Goal: Task Accomplishment & Management: Complete application form

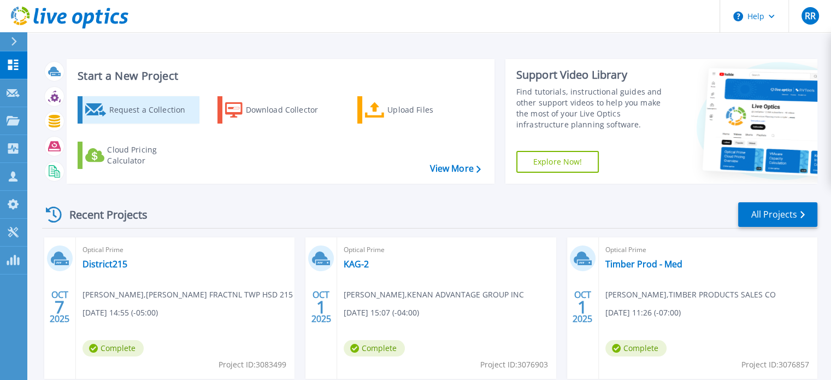
click at [150, 112] on div "Request a Collection" at bounding box center [152, 110] width 87 height 22
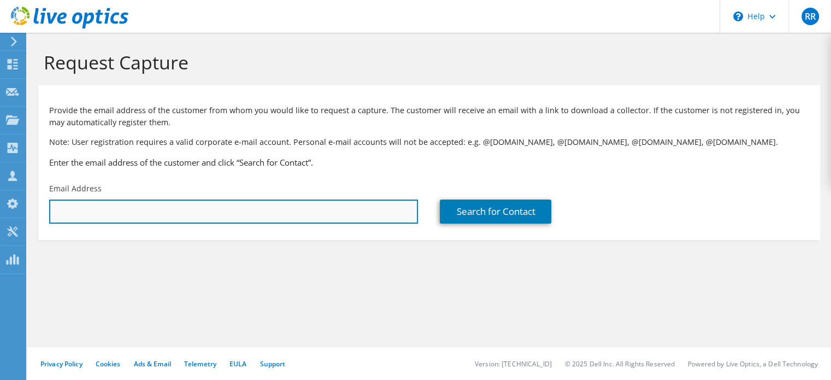
click at [179, 218] on input "text" at bounding box center [233, 212] width 369 height 24
paste input "[EMAIL_ADDRESS][DOMAIN_NAME]"
type input "[EMAIL_ADDRESS][DOMAIN_NAME]"
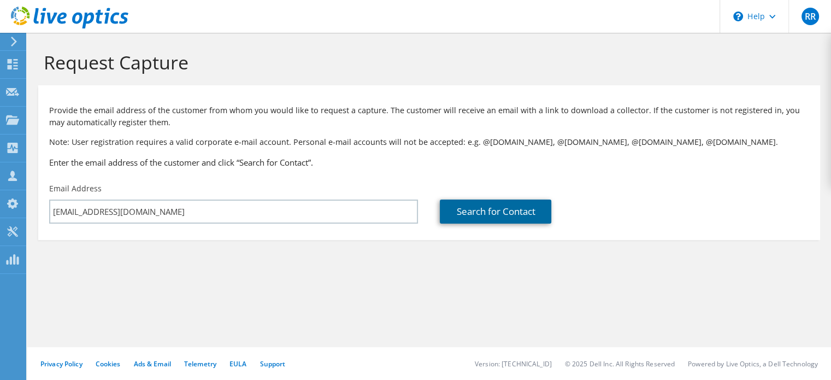
click at [500, 212] on link "Search for Contact" at bounding box center [496, 212] width 112 height 24
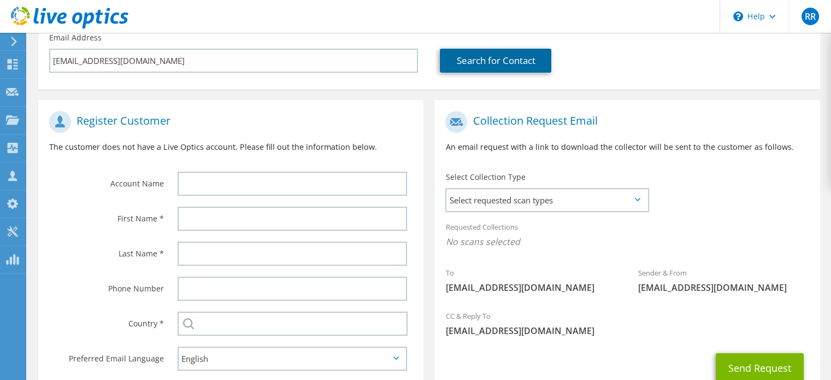
scroll to position [164, 0]
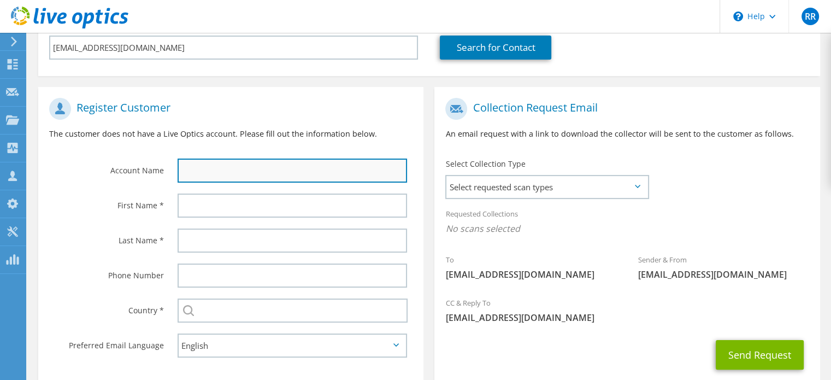
click at [228, 174] on input "text" at bounding box center [293, 171] width 230 height 24
paste input "Mountaire Farms"
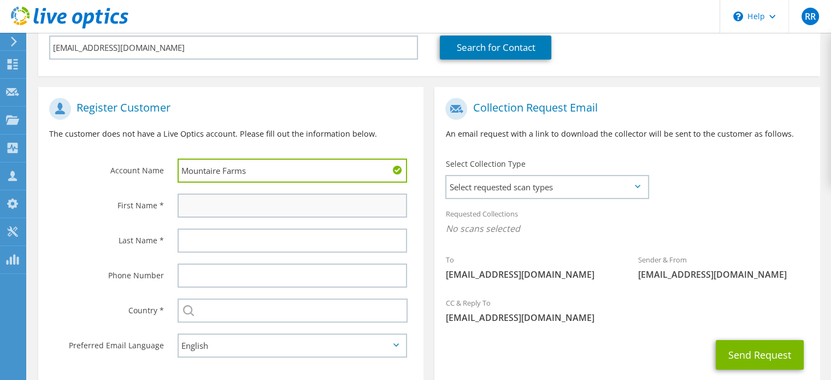
type input "Mountaire Farms"
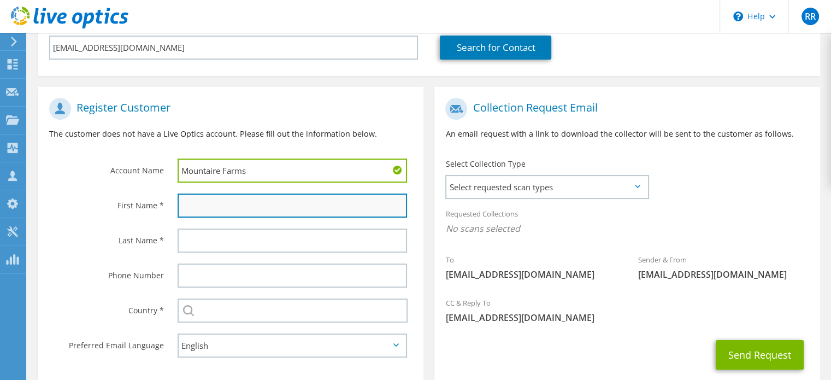
click at [221, 204] on input "text" at bounding box center [293, 205] width 230 height 24
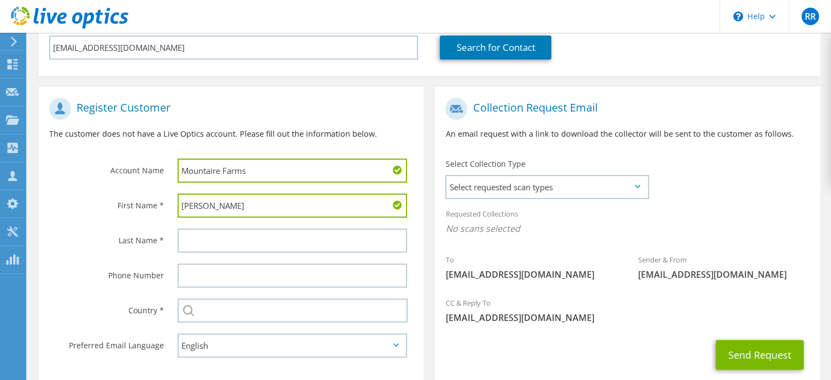
type input "[PERSON_NAME]"
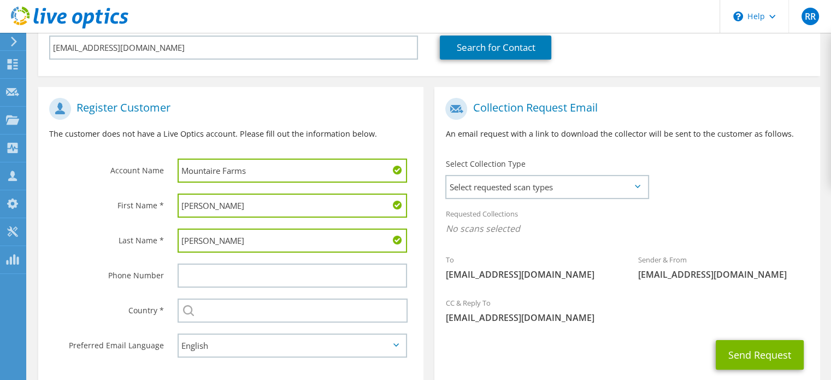
type input "[PERSON_NAME]"
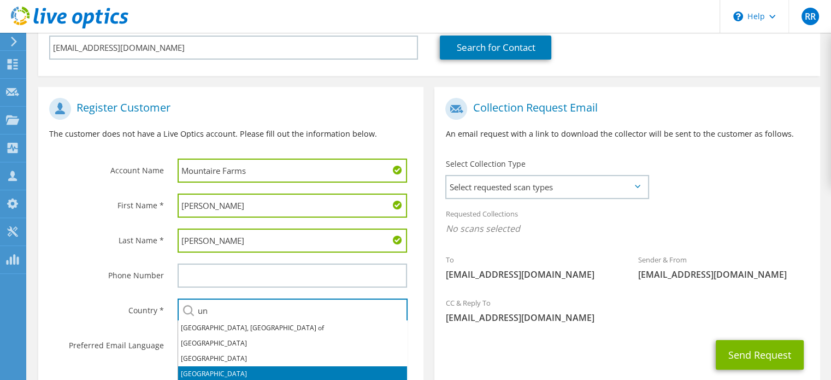
click at [215, 371] on li "[GEOGRAPHIC_DATA]" at bounding box center [292, 373] width 229 height 15
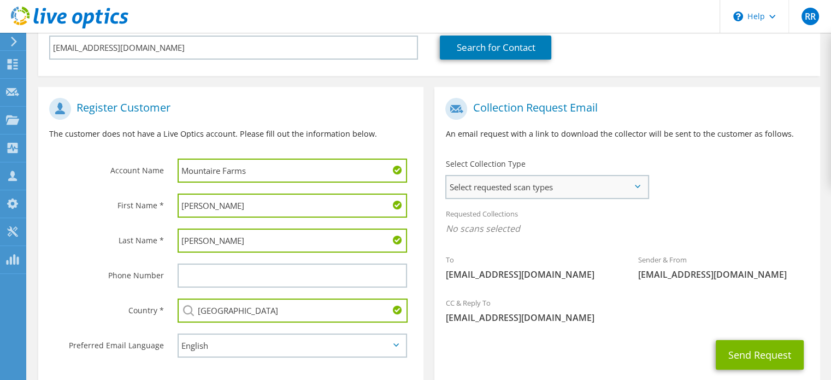
type input "[GEOGRAPHIC_DATA]"
click at [563, 187] on span "Select requested scan types" at bounding box center [547, 187] width 201 height 22
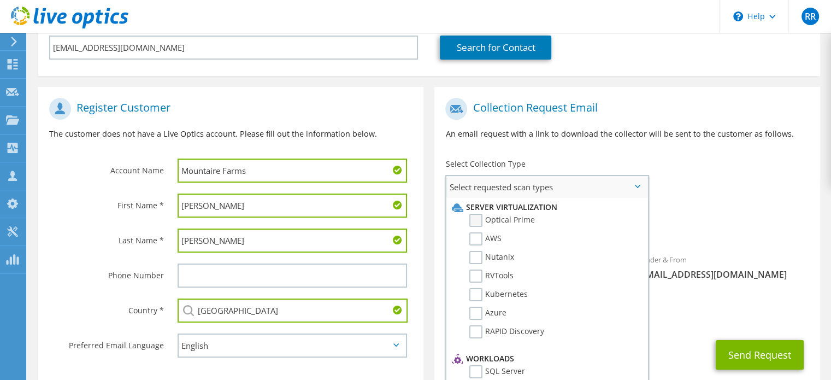
click at [480, 217] on label "Optical Prime" at bounding box center [503, 220] width 66 height 13
click at [0, 0] on input "Optical Prime" at bounding box center [0, 0] width 0 height 0
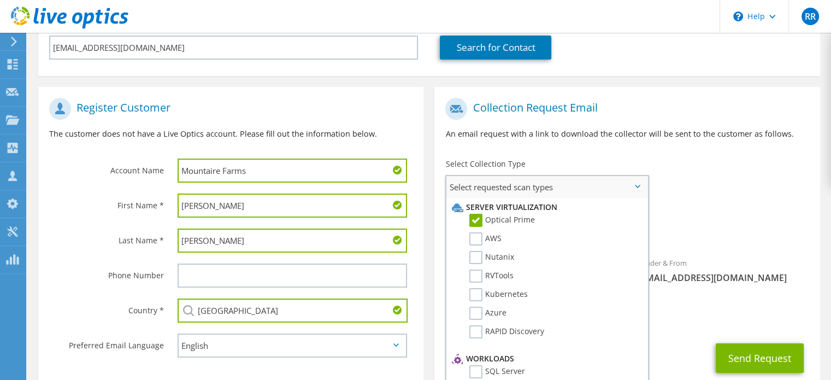
click at [642, 186] on span "Select requested scan types" at bounding box center [547, 187] width 201 height 22
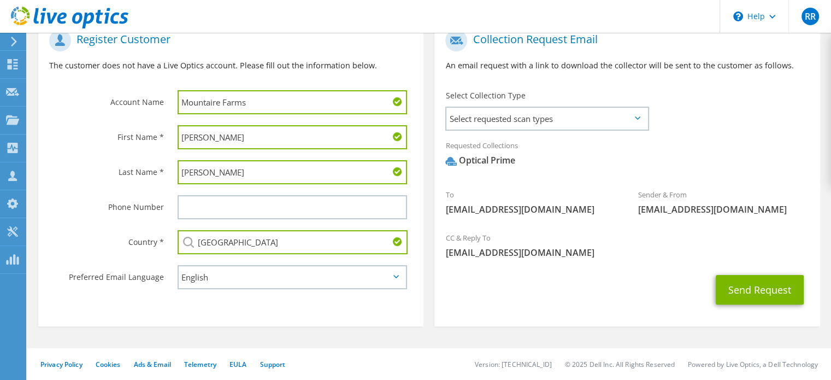
scroll to position [233, 0]
click at [753, 287] on button "Send Request" at bounding box center [760, 289] width 88 height 30
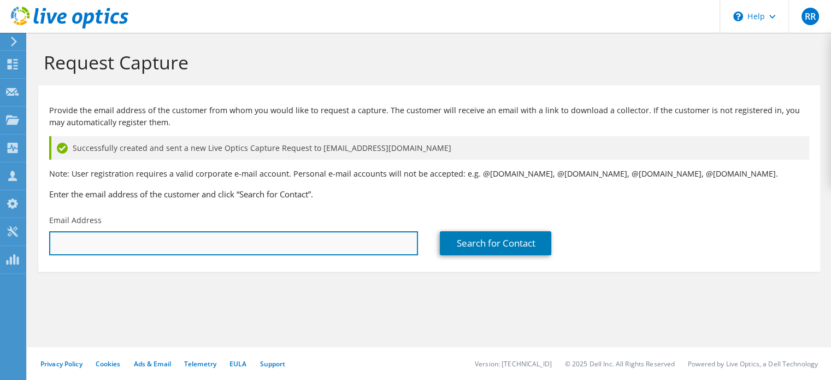
click at [124, 240] on input "text" at bounding box center [233, 243] width 369 height 24
paste input "jforet@iesmartsystems.com"
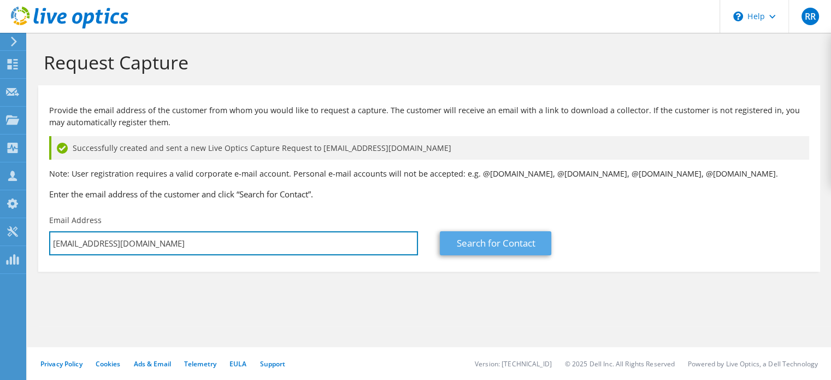
type input "jforet@iesmartsystems.com"
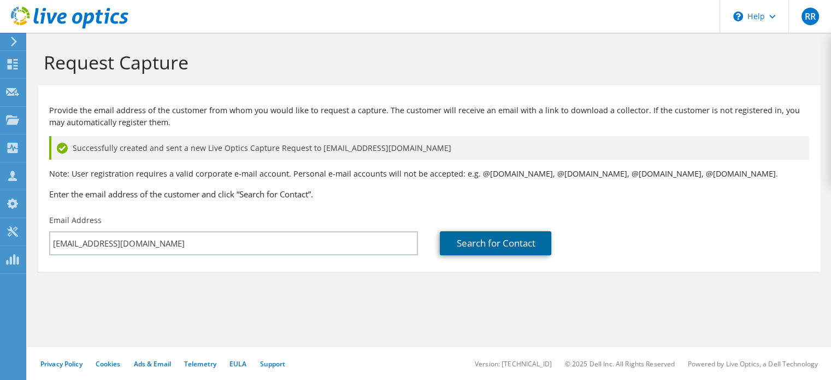
click at [488, 242] on link "Search for Contact" at bounding box center [496, 243] width 112 height 24
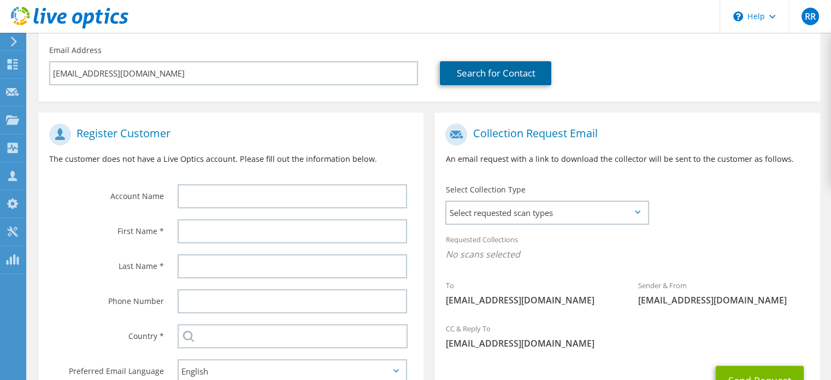
scroll to position [219, 0]
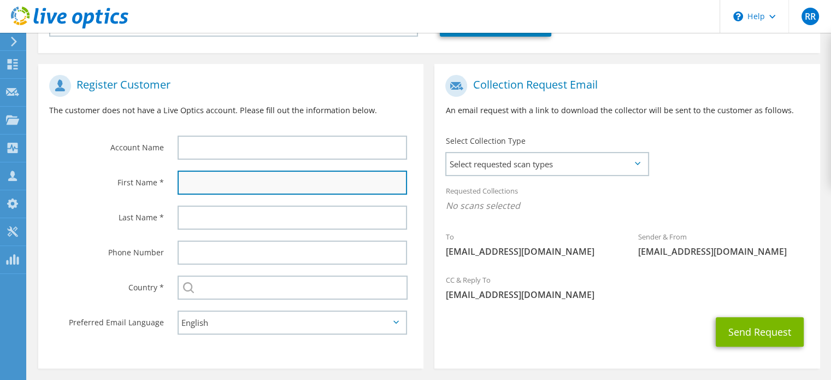
click at [212, 185] on input "text" at bounding box center [293, 183] width 230 height 24
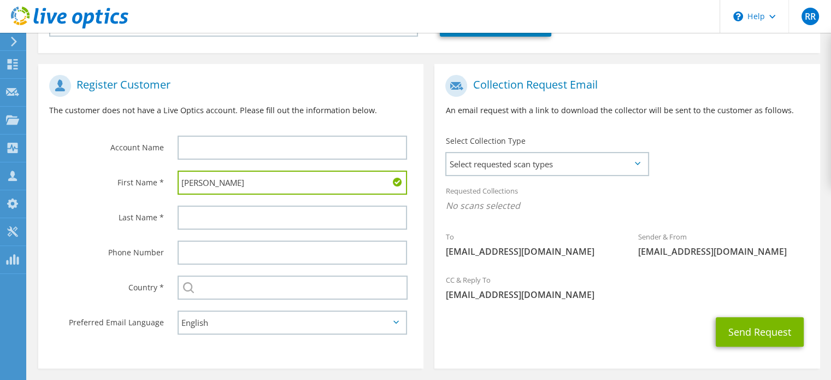
type input "Jason"
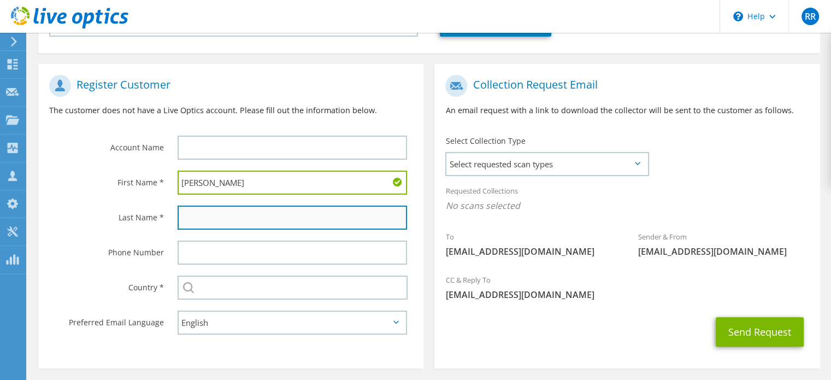
paste input "Foret"
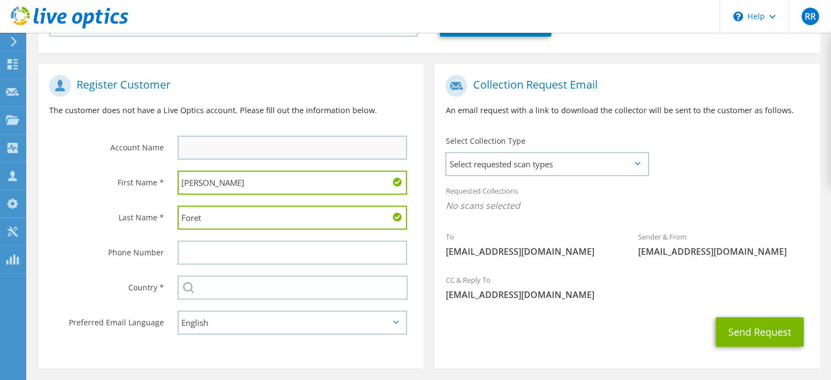
type input "Foret"
click at [228, 144] on input "text" at bounding box center [293, 148] width 230 height 24
paste input "i.e.SmartSystems"
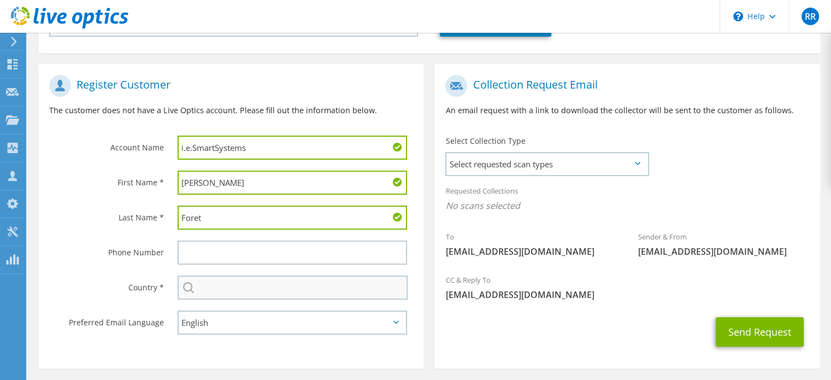
type input "i.e.SmartSystems"
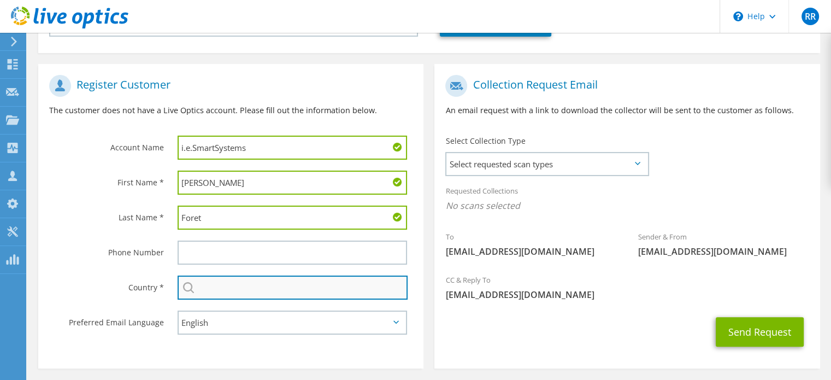
click at [216, 284] on input "text" at bounding box center [293, 287] width 230 height 24
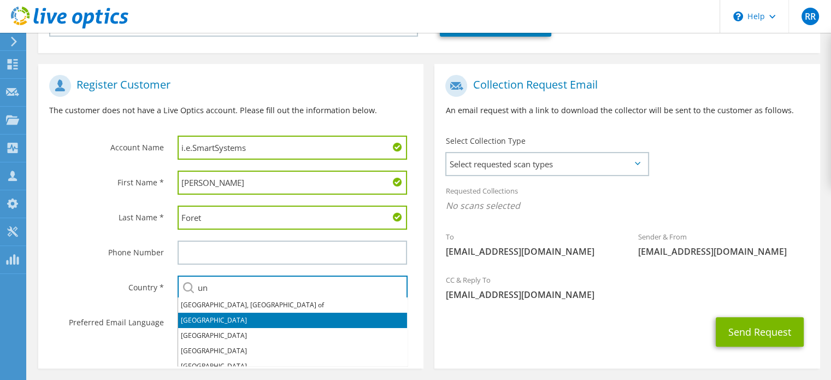
scroll to position [8, 0]
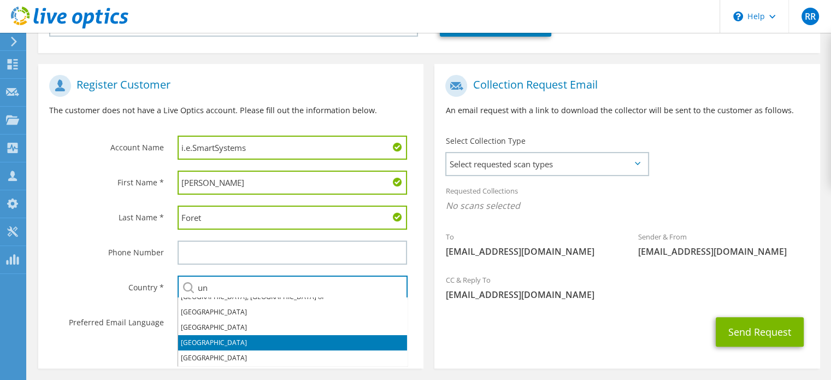
click at [230, 339] on li "[GEOGRAPHIC_DATA]" at bounding box center [292, 342] width 229 height 15
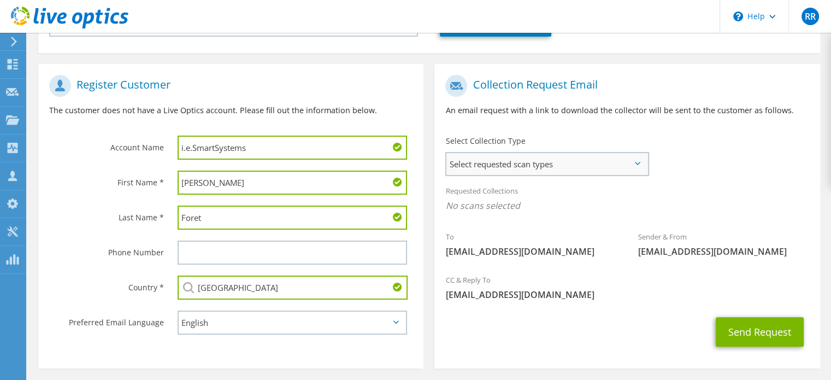
type input "[GEOGRAPHIC_DATA]"
click at [566, 163] on span "Select requested scan types" at bounding box center [547, 164] width 201 height 22
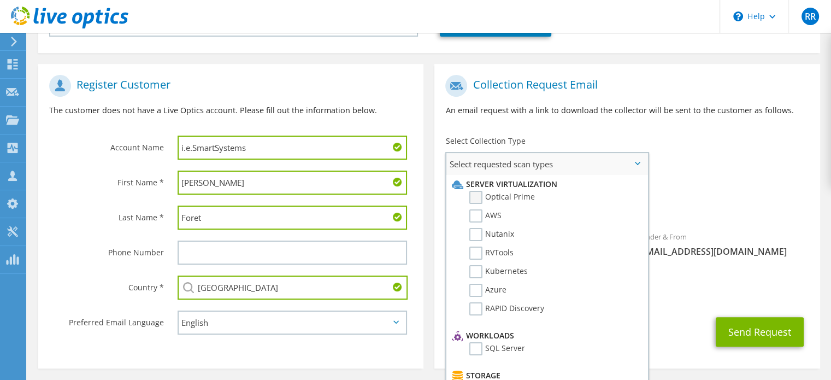
click at [479, 196] on label "Optical Prime" at bounding box center [503, 197] width 66 height 13
click at [0, 0] on input "Optical Prime" at bounding box center [0, 0] width 0 height 0
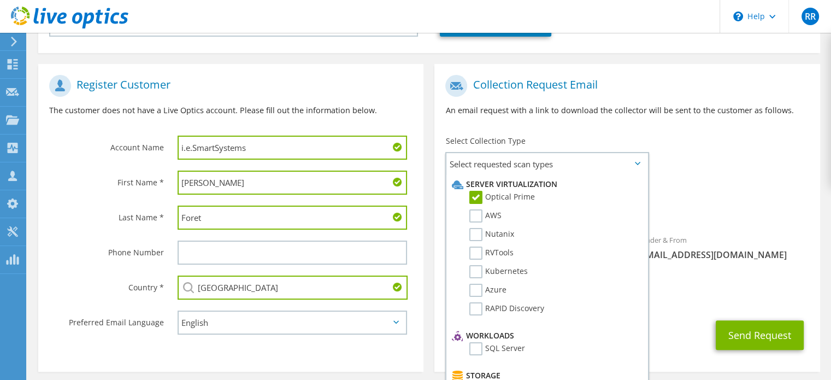
click at [702, 201] on span "Optical Prime" at bounding box center [626, 209] width 363 height 18
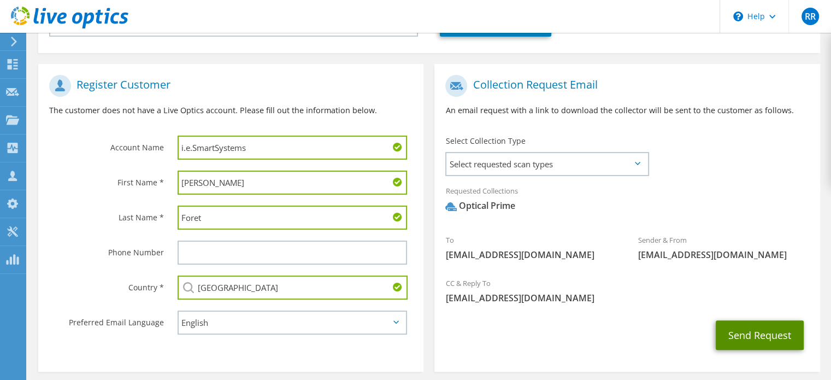
click at [743, 332] on button "Send Request" at bounding box center [760, 335] width 88 height 30
